Goal: Information Seeking & Learning: Learn about a topic

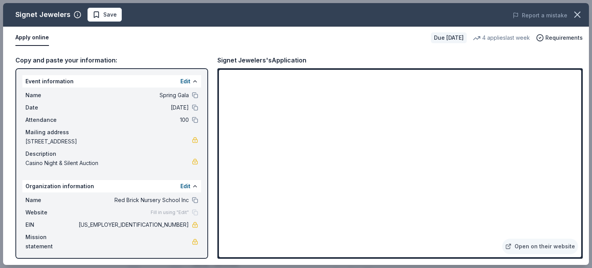
scroll to position [501, 0]
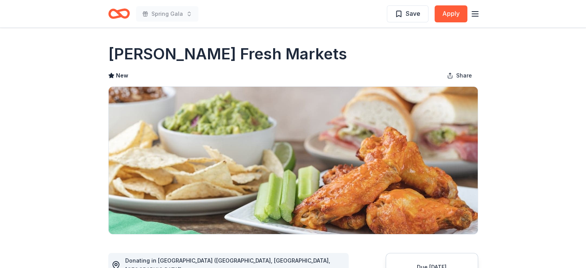
click at [119, 13] on icon "Home" at bounding box center [122, 14] width 12 height 8
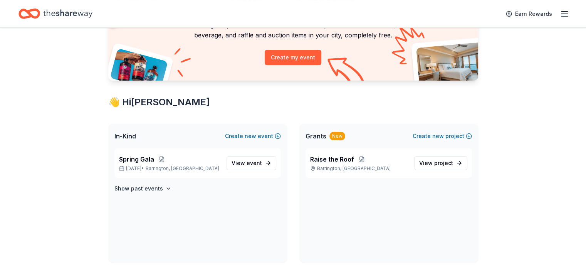
scroll to position [77, 0]
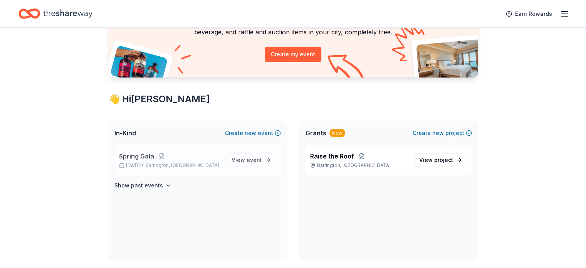
click at [143, 160] on span "Spring Gala" at bounding box center [136, 155] width 35 height 9
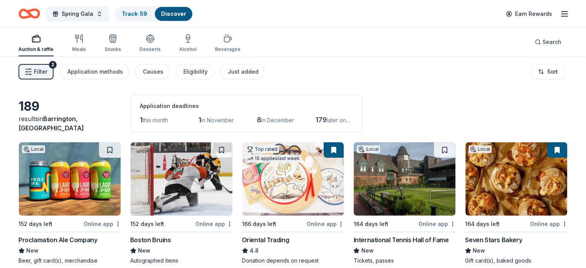
drag, startPoint x: 122, startPoint y: 161, endPoint x: 358, endPoint y: 78, distance: 250.1
click at [358, 78] on div "Filter 2 Application methods Causes Eligibility Just added Sort" at bounding box center [293, 71] width 586 height 31
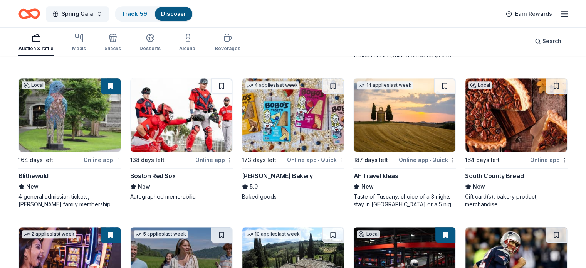
scroll to position [655, 0]
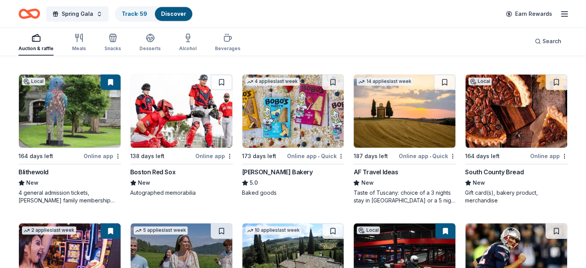
click at [48, 172] on div "Blithewold" at bounding box center [33, 171] width 30 height 9
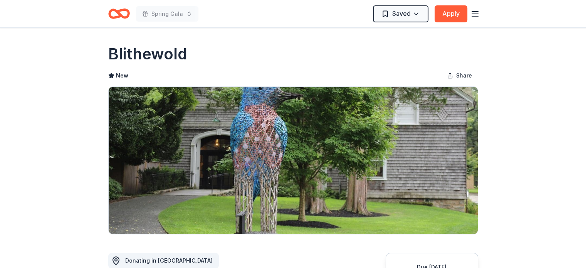
click at [113, 13] on icon "Home" at bounding box center [119, 14] width 22 height 18
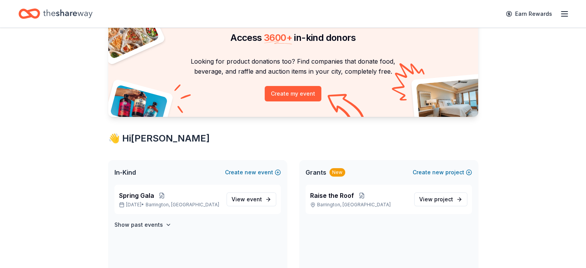
scroll to position [77, 0]
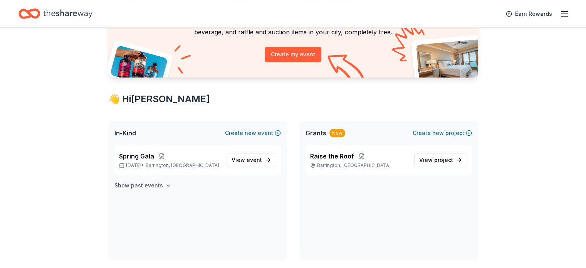
click at [137, 186] on h4 "Show past events" at bounding box center [138, 185] width 49 height 9
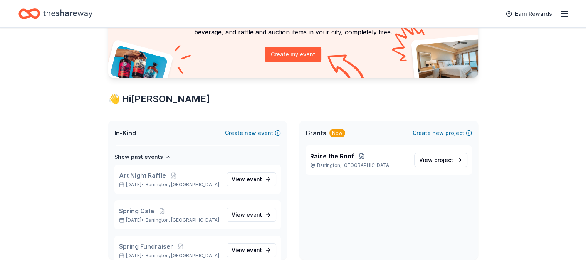
scroll to position [40, 0]
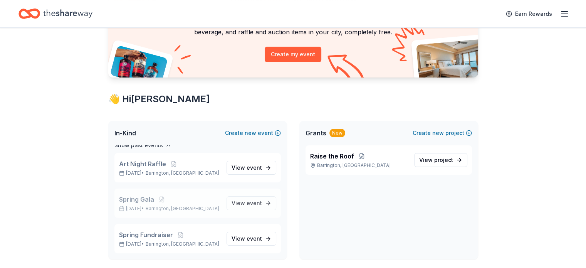
click at [136, 200] on span "Spring Gala" at bounding box center [136, 199] width 35 height 9
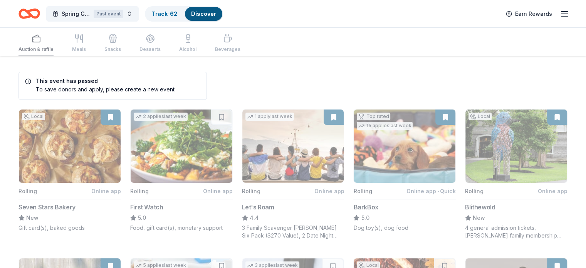
click at [560, 12] on icon "button" at bounding box center [564, 13] width 9 height 9
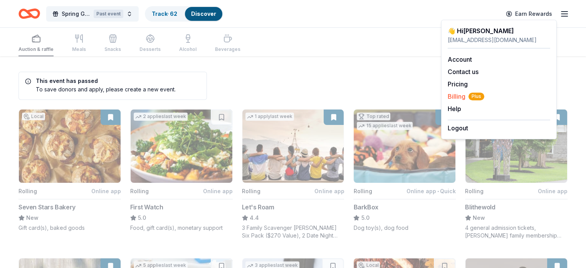
click at [454, 96] on span "Billing Plus" at bounding box center [466, 96] width 37 height 9
